Goal: Information Seeking & Learning: Learn about a topic

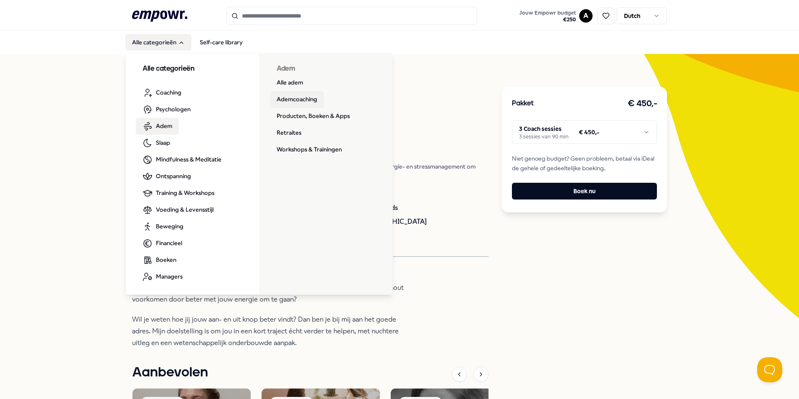
click at [311, 101] on link "Ademcoaching" at bounding box center [297, 99] width 54 height 17
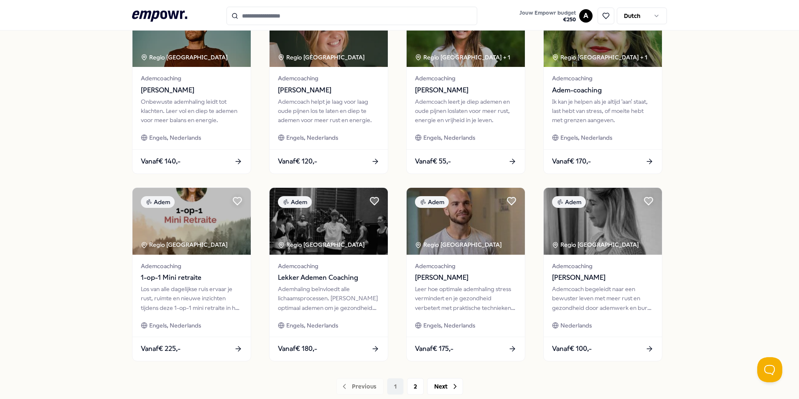
scroll to position [293, 0]
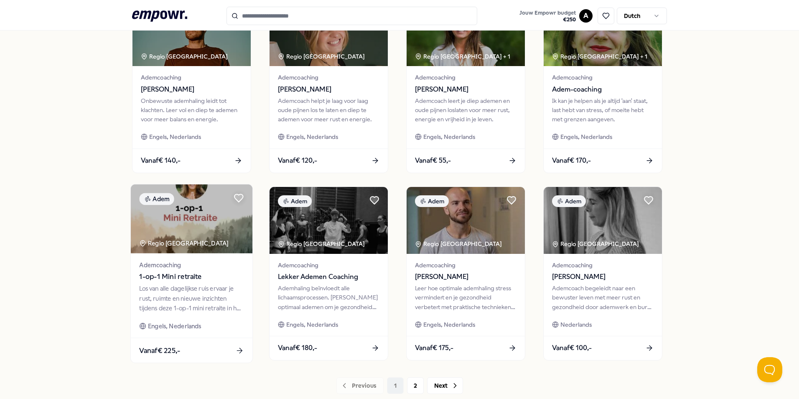
click at [236, 350] on icon at bounding box center [239, 350] width 9 height 9
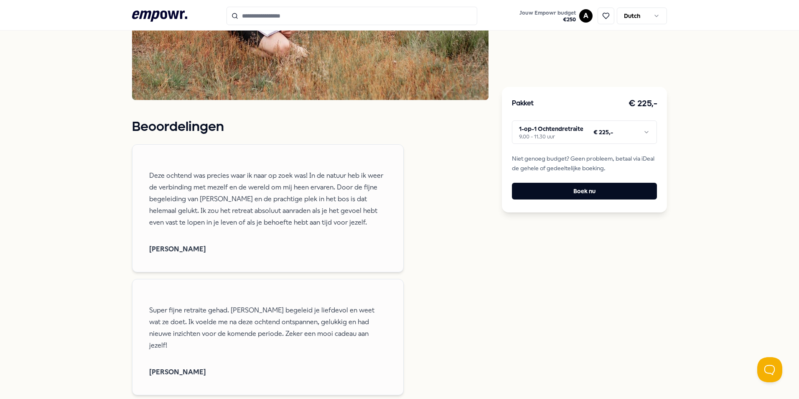
scroll to position [681, 0]
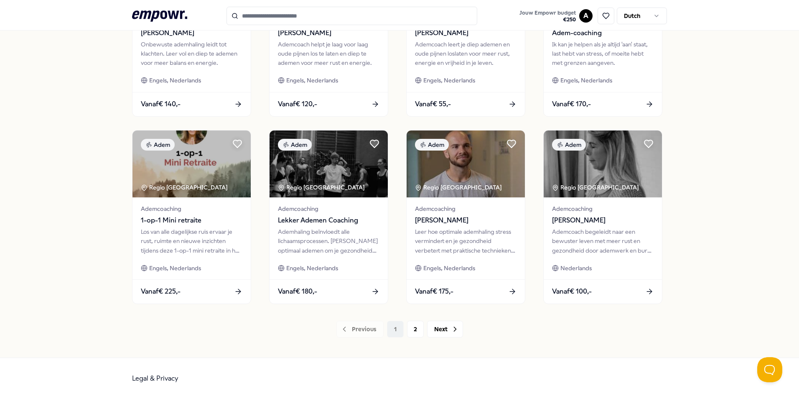
scroll to position [349, 0]
click at [439, 331] on button "Next" at bounding box center [445, 329] width 36 height 17
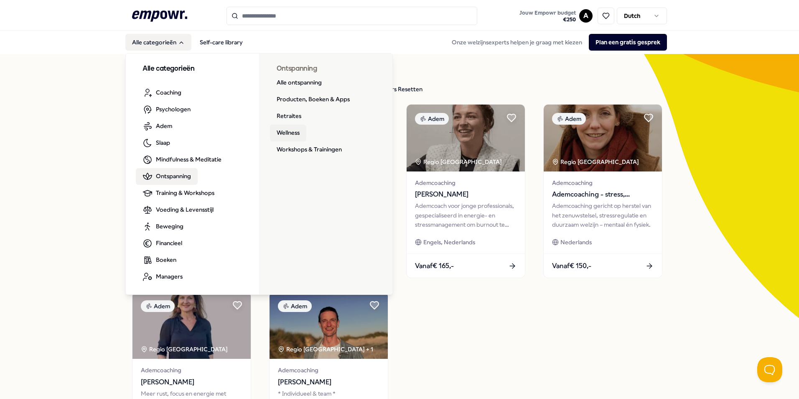
click at [276, 133] on link "Wellness" at bounding box center [288, 133] width 36 height 17
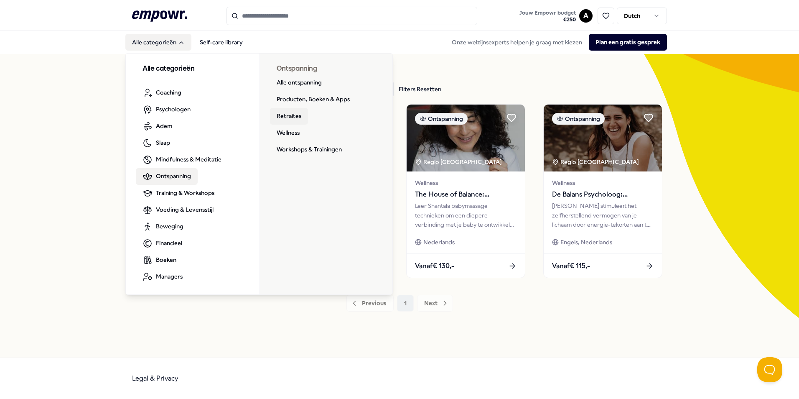
click at [282, 116] on link "Retraites" at bounding box center [289, 116] width 38 height 17
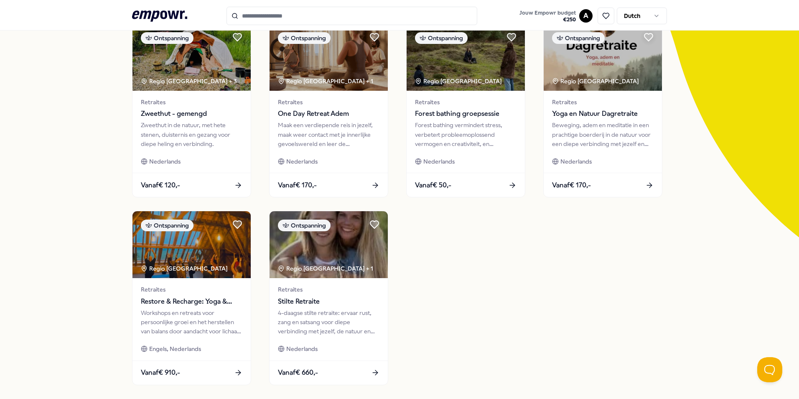
scroll to position [84, 0]
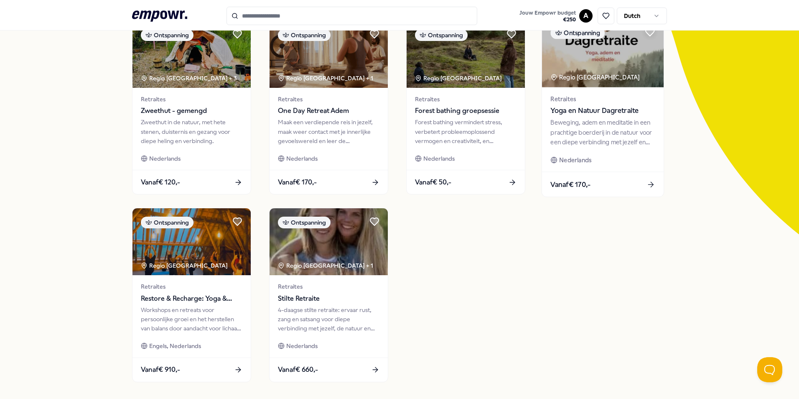
click at [649, 184] on icon at bounding box center [651, 184] width 9 height 9
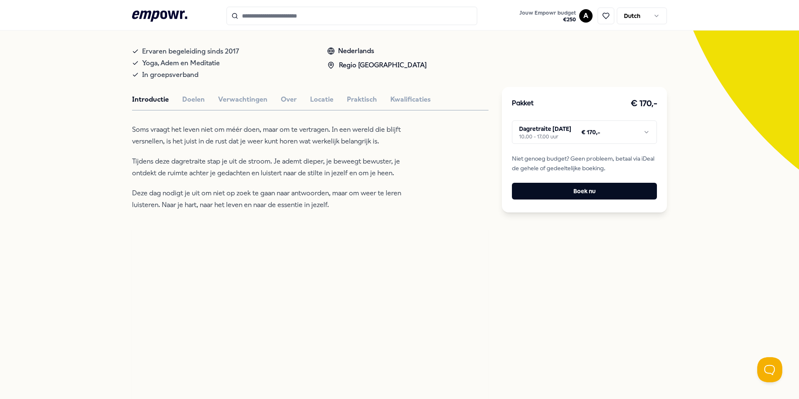
scroll to position [138, 0]
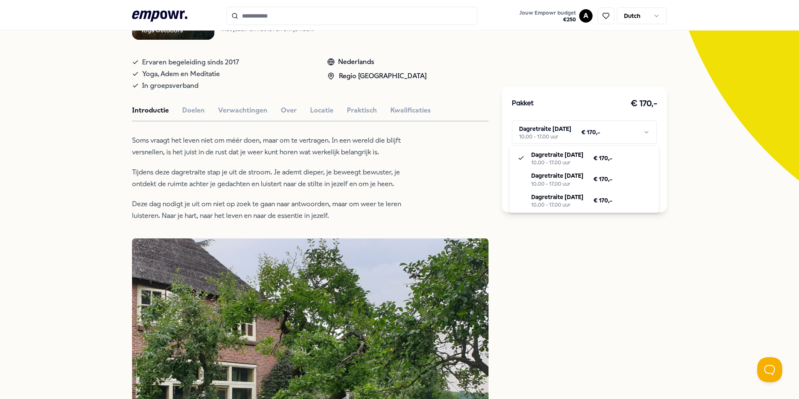
click at [645, 132] on html ".empowr-logo_svg__cls-1{fill:#03032f} Jouw Empowr budget € 250 A Dutch Alle cat…" at bounding box center [399, 199] width 799 height 399
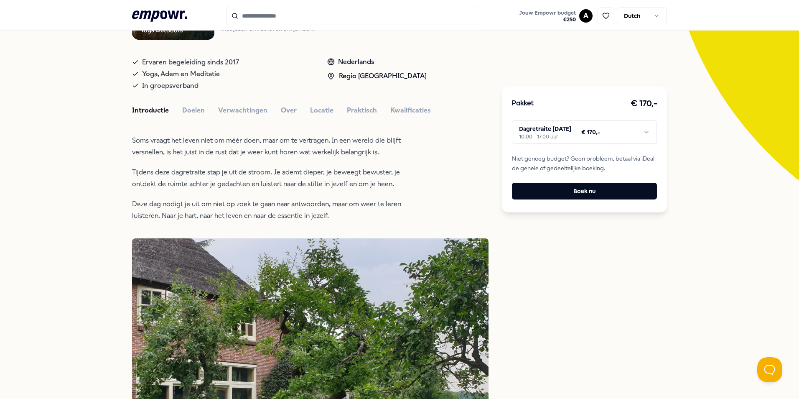
click at [75, 105] on html ".empowr-logo_svg__cls-1{fill:#03032f} Jouw Empowr budget € 250 A Dutch Alle cat…" at bounding box center [399, 199] width 799 height 399
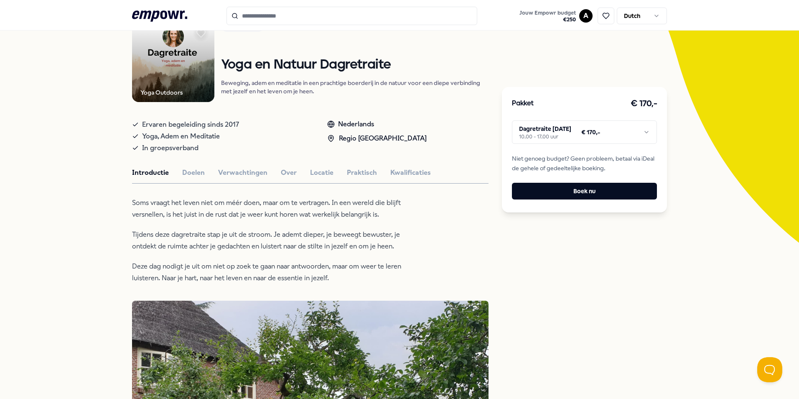
scroll to position [12, 0]
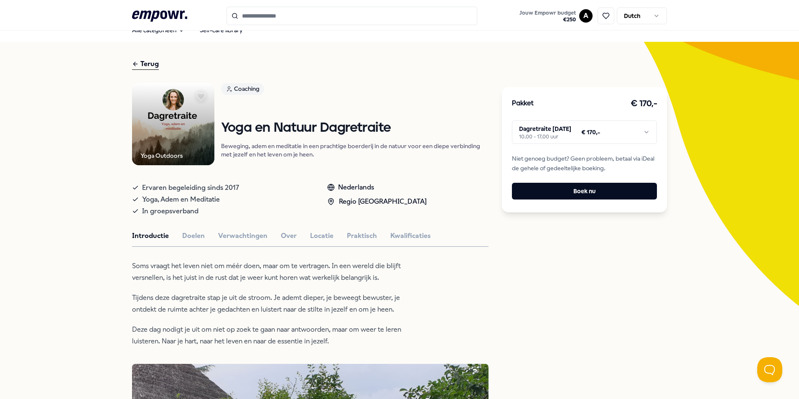
click at [145, 64] on div "Terug" at bounding box center [145, 64] width 27 height 11
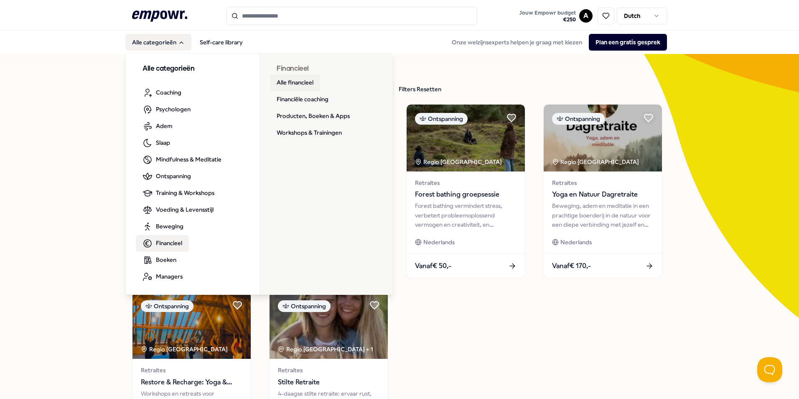
click at [296, 80] on link "Alle financieel" at bounding box center [295, 82] width 50 height 17
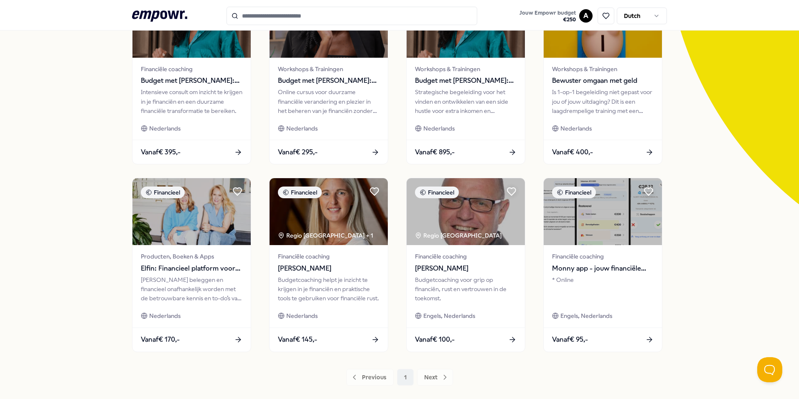
scroll to position [125, 0]
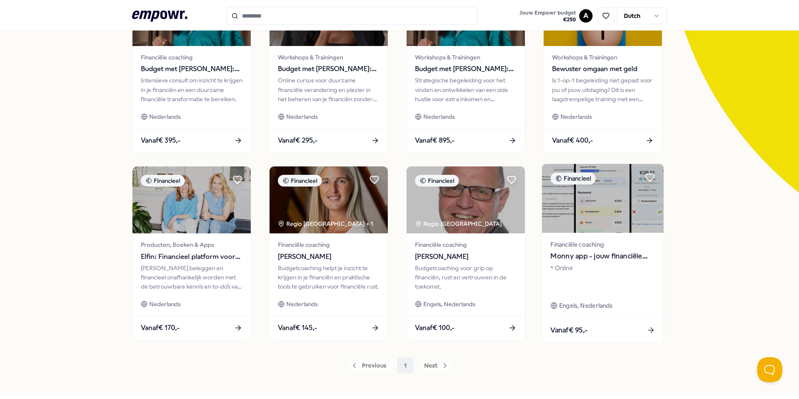
click at [615, 255] on span "Monny app - jouw financiële assistent" at bounding box center [603, 256] width 105 height 11
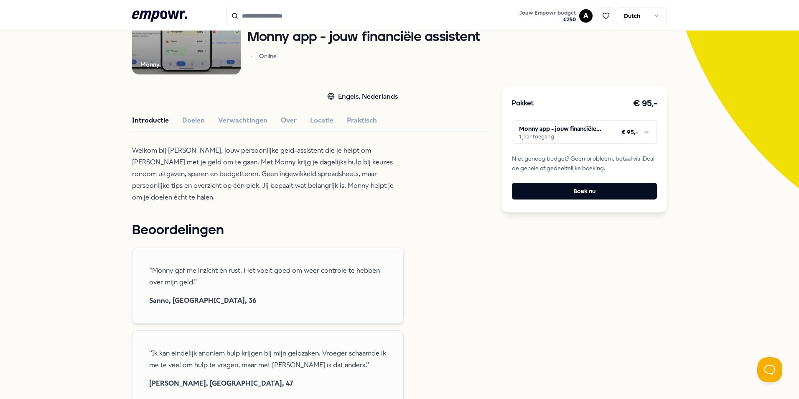
scroll to position [82, 0]
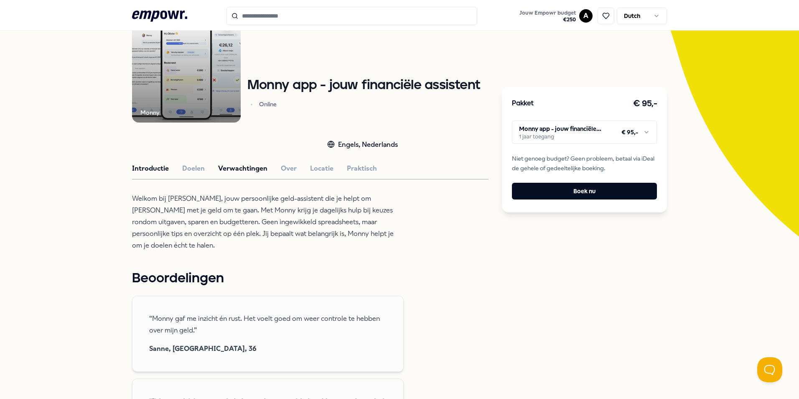
click at [229, 166] on button "Verwachtingen" at bounding box center [242, 168] width 49 height 11
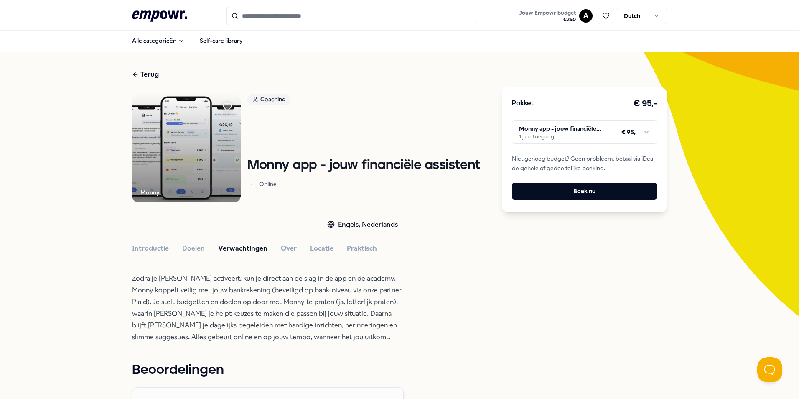
scroll to position [0, 0]
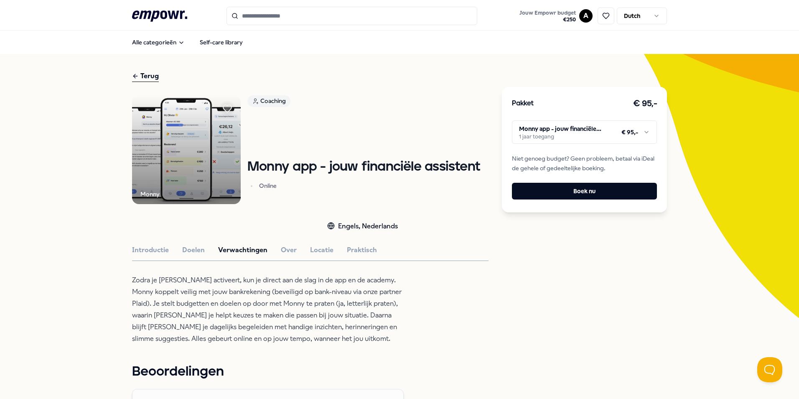
click at [143, 76] on div "Terug" at bounding box center [145, 76] width 27 height 11
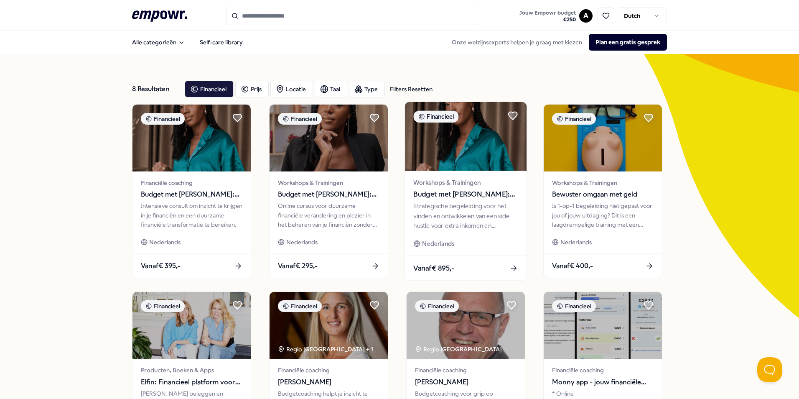
click at [510, 265] on icon at bounding box center [514, 268] width 9 height 9
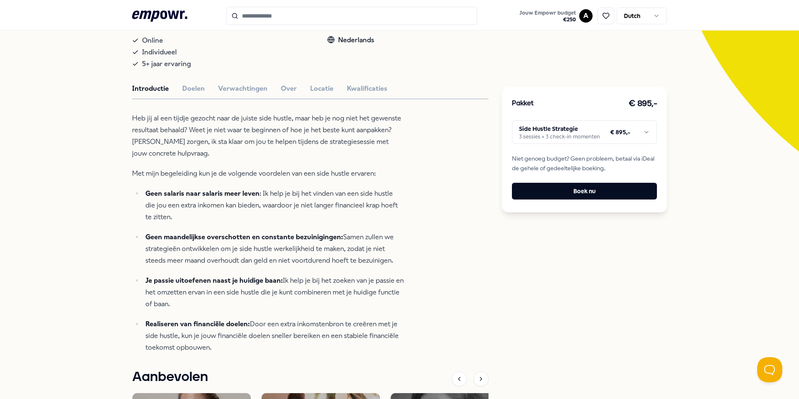
scroll to position [167, 0]
